Goal: Task Accomplishment & Management: Manage account settings

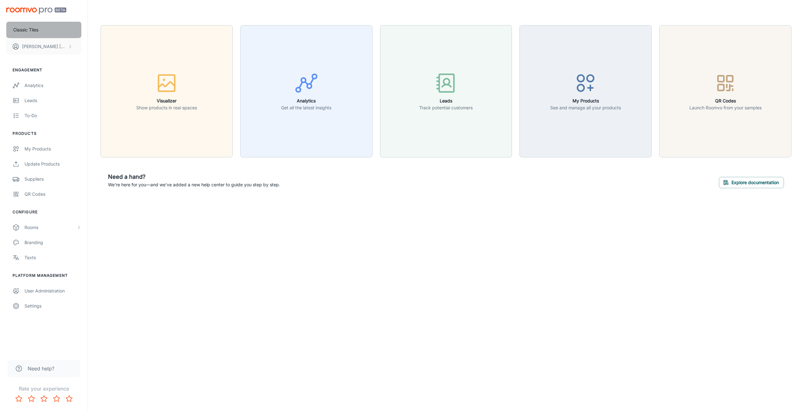
click at [55, 32] on button "Classic Tiles" at bounding box center [43, 30] width 75 height 16
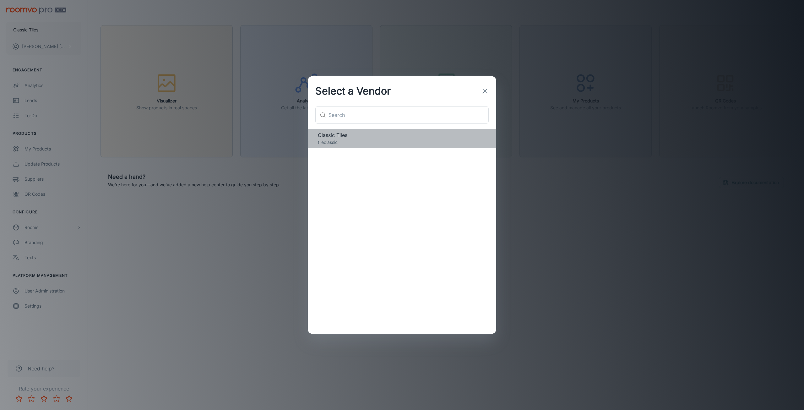
click at [377, 137] on span "Classic Tiles" at bounding box center [402, 135] width 168 height 8
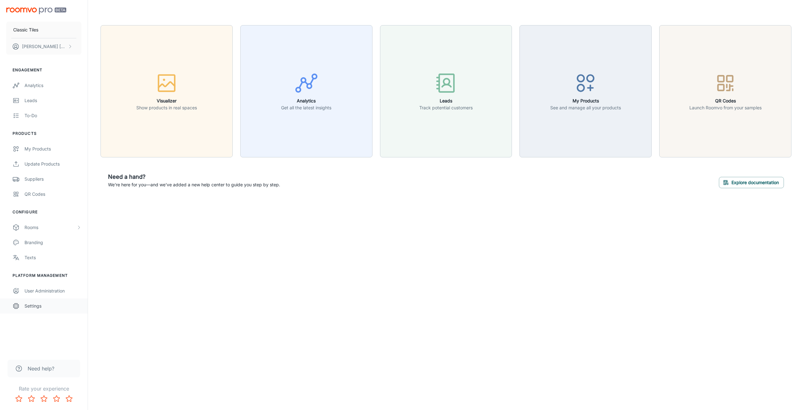
click at [36, 308] on div "Settings" at bounding box center [52, 305] width 57 height 7
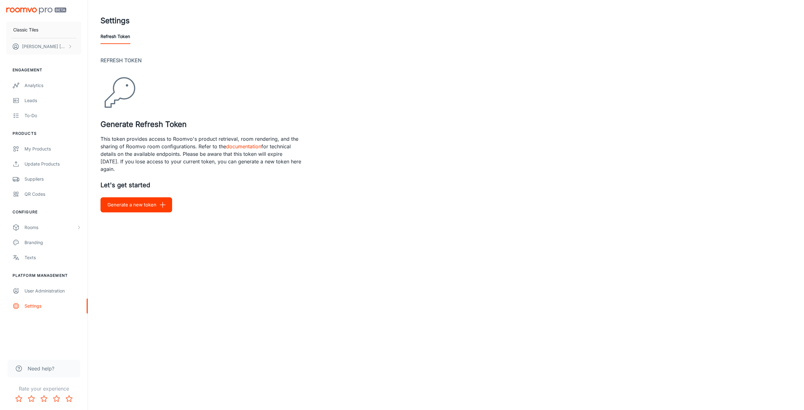
click at [155, 150] on p "This token provides access to Roomvo's product retrieval, room rendering, and t…" at bounding box center [200, 154] width 201 height 38
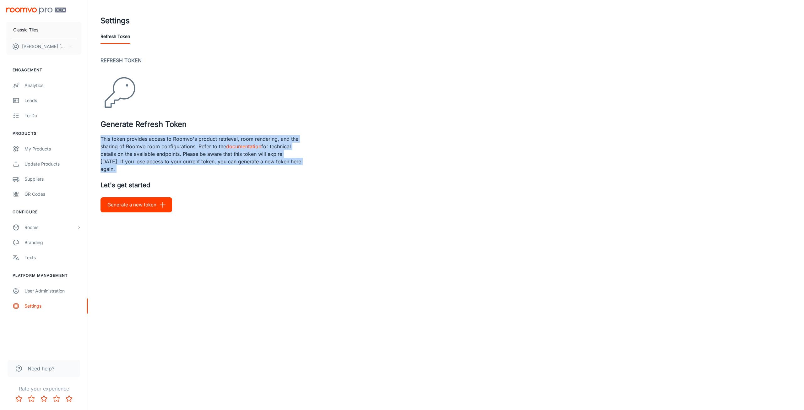
click at [155, 150] on p "This token provides access to Roomvo's product retrieval, room rendering, and t…" at bounding box center [200, 154] width 201 height 38
click at [156, 149] on p "This token provides access to Roomvo's product retrieval, room rendering, and t…" at bounding box center [200, 154] width 201 height 38
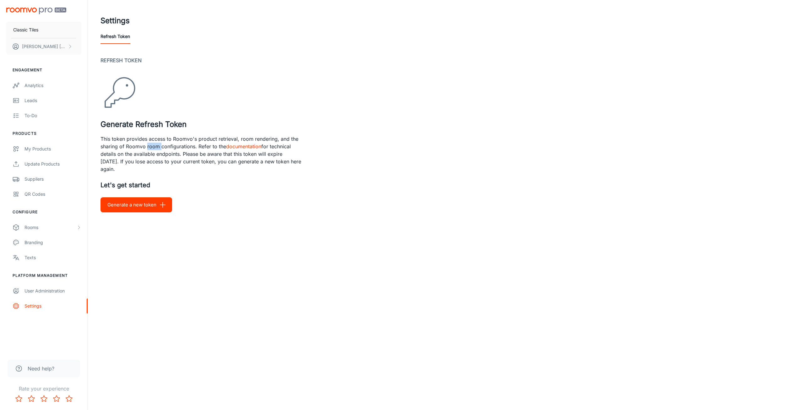
click at [156, 149] on p "This token provides access to Roomvo's product retrieval, room rendering, and t…" at bounding box center [200, 154] width 201 height 38
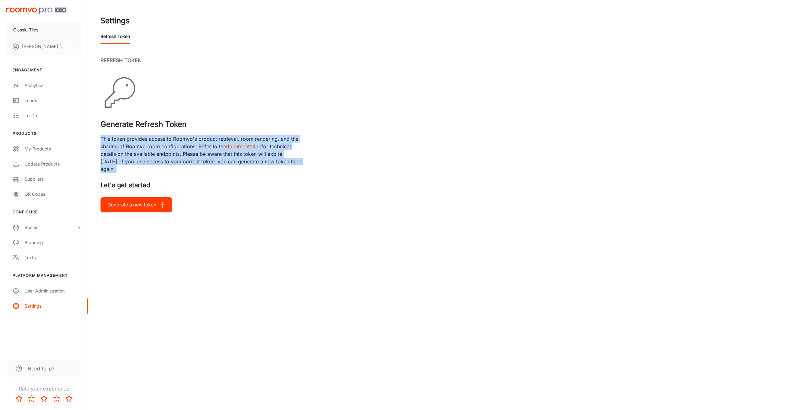
click at [156, 149] on p "This token provides access to Roomvo's product retrieval, room rendering, and t…" at bounding box center [200, 154] width 201 height 38
click at [156, 150] on p "This token provides access to Roomvo's product retrieval, room rendering, and t…" at bounding box center [200, 154] width 201 height 38
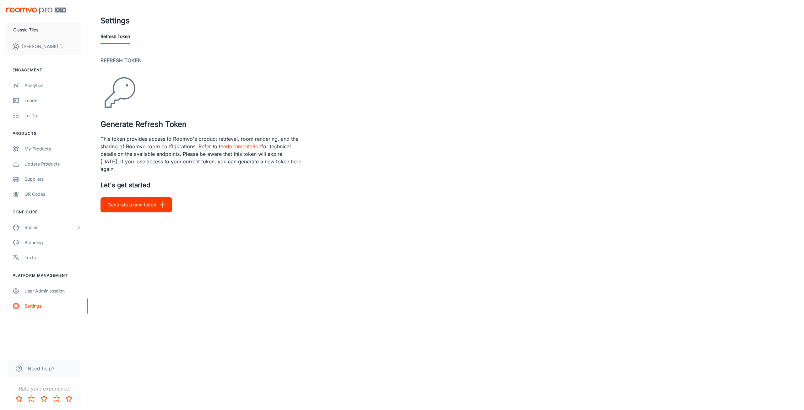
click at [158, 154] on p "This token provides access to Roomvo's product retrieval, room rendering, and t…" at bounding box center [200, 154] width 201 height 38
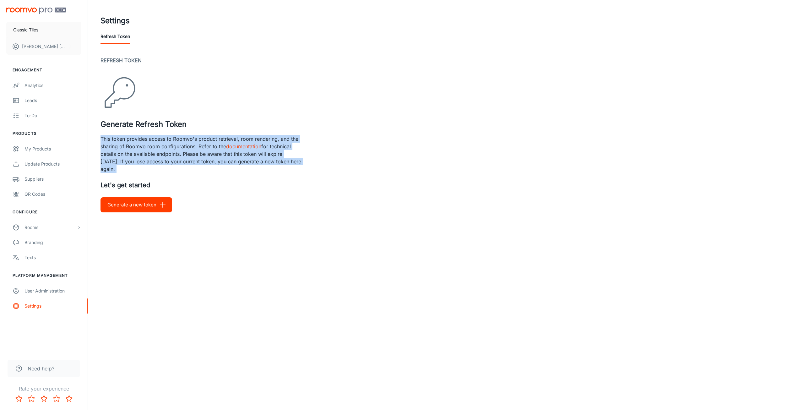
click at [158, 154] on p "This token provides access to Roomvo's product retrieval, room rendering, and t…" at bounding box center [200, 154] width 201 height 38
click at [144, 154] on p "This token provides access to Roomvo's product retrieval, room rendering, and t…" at bounding box center [200, 154] width 201 height 38
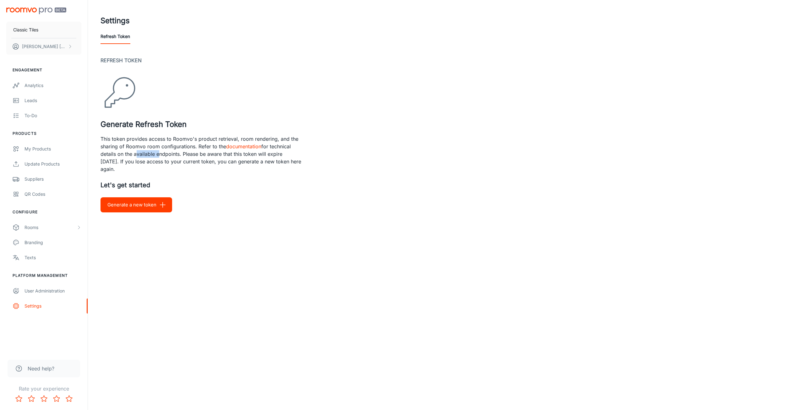
click at [144, 154] on p "This token provides access to Roomvo's product retrieval, room rendering, and t…" at bounding box center [200, 154] width 201 height 38
click at [153, 159] on p "This token provides access to Roomvo's product retrieval, room rendering, and t…" at bounding box center [200, 154] width 201 height 38
click at [138, 209] on button "Generate a new token" at bounding box center [136, 204] width 72 height 15
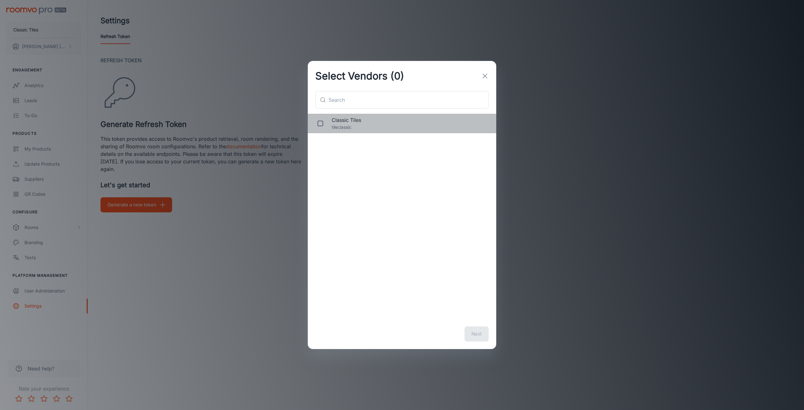
click at [350, 125] on p "tileclassic" at bounding box center [409, 127] width 154 height 7
checkbox input "true"
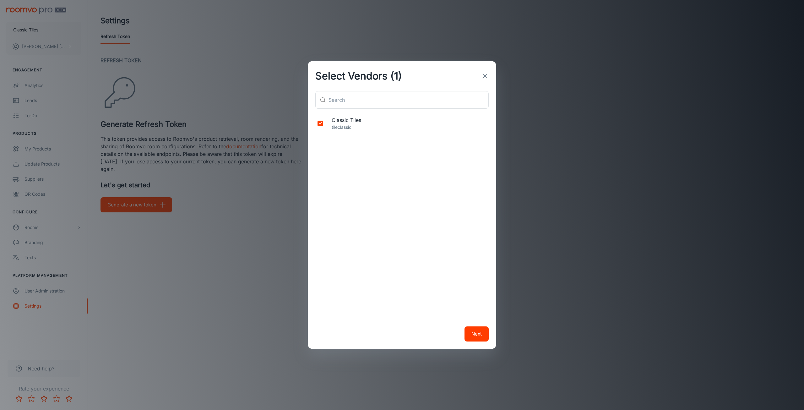
click at [469, 336] on button "Next" at bounding box center [476, 333] width 24 height 15
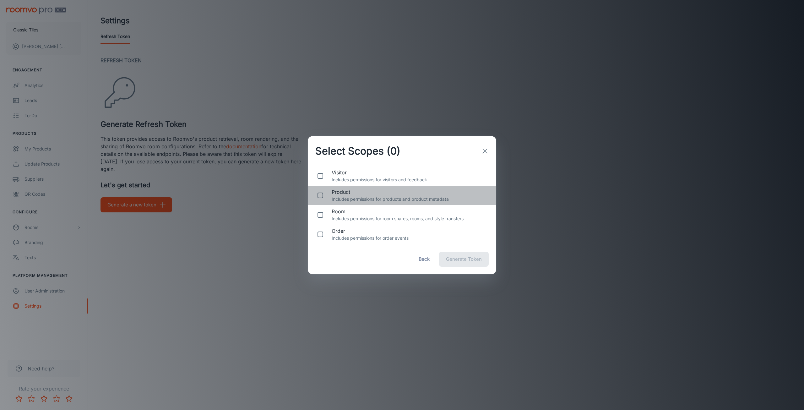
click at [357, 192] on span "product" at bounding box center [409, 192] width 154 height 8
checkbox input "true"
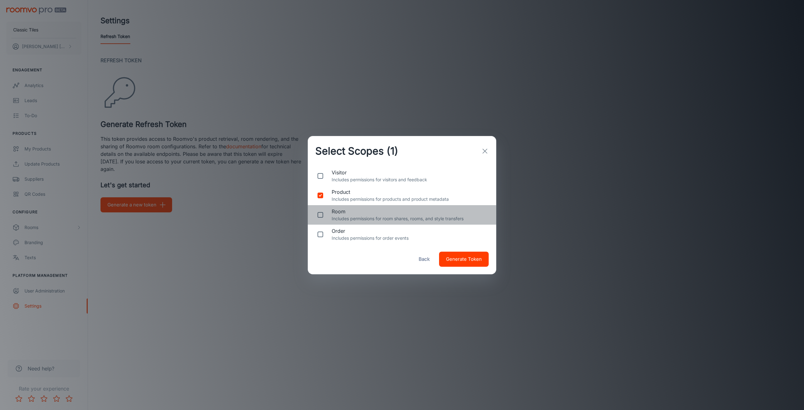
click at [344, 212] on span "room" at bounding box center [409, 212] width 154 height 8
checkbox input "true"
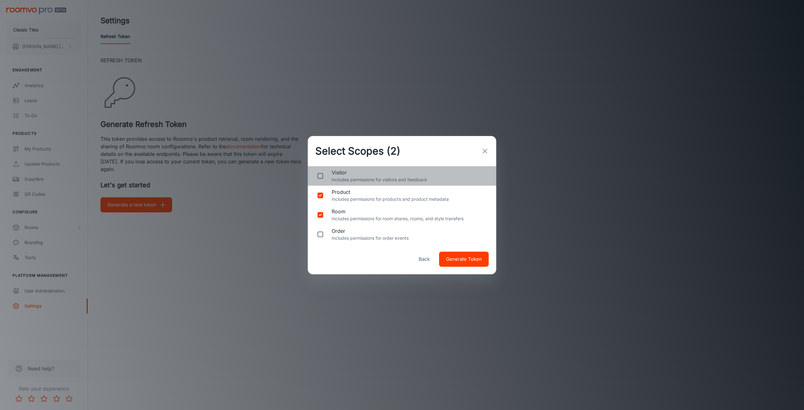
click at [343, 176] on p "Includes permissions for visitors and feedback" at bounding box center [409, 179] width 154 height 7
checkbox input "true"
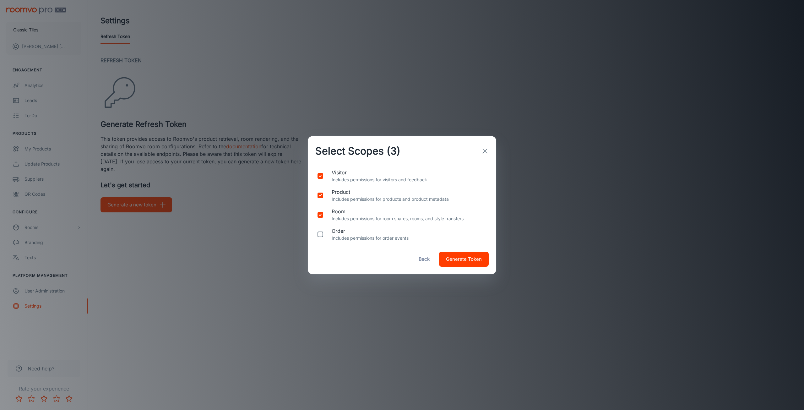
click at [360, 236] on p "Includes permissions for order events" at bounding box center [409, 238] width 154 height 7
checkbox input "false"
click at [341, 176] on span "visitor" at bounding box center [409, 173] width 154 height 8
checkbox input "false"
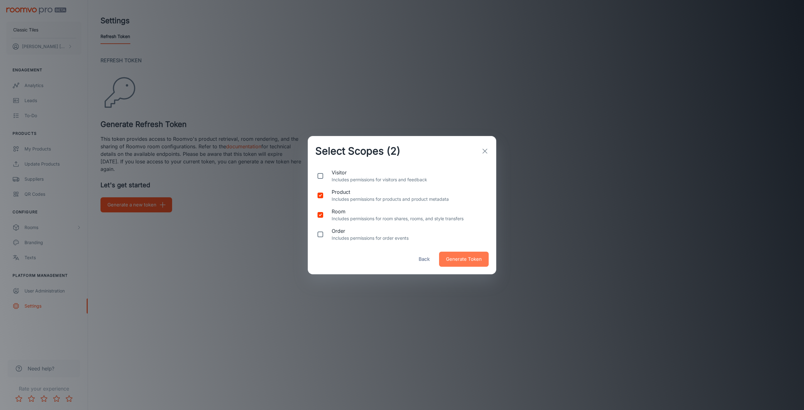
click at [463, 260] on span "Generate Token" at bounding box center [464, 259] width 36 height 8
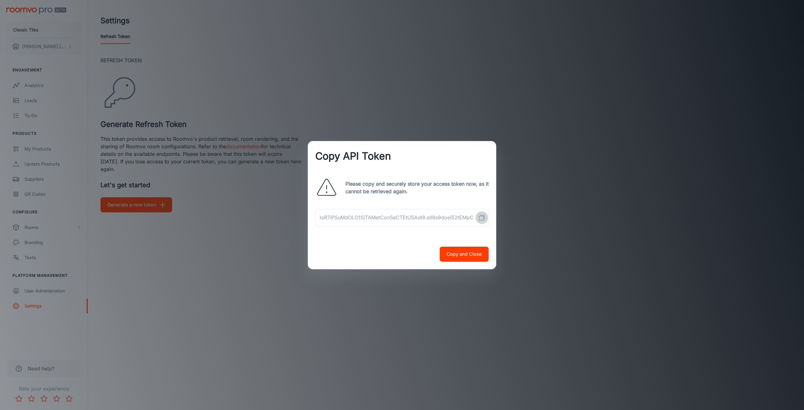
click at [481, 217] on icon "Copy API Token" at bounding box center [482, 218] width 8 height 8
click at [461, 254] on button "Copy and Close" at bounding box center [464, 254] width 49 height 15
